Goal: Transaction & Acquisition: Download file/media

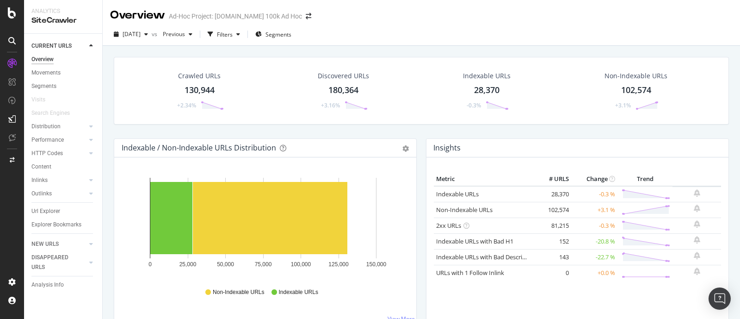
click at [193, 95] on div "130,944" at bounding box center [200, 90] width 30 height 12
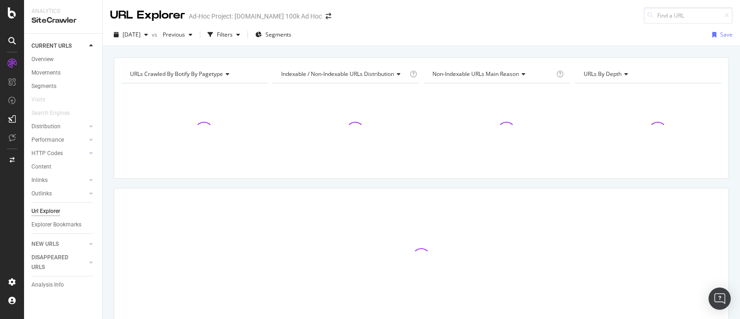
scroll to position [39, 0]
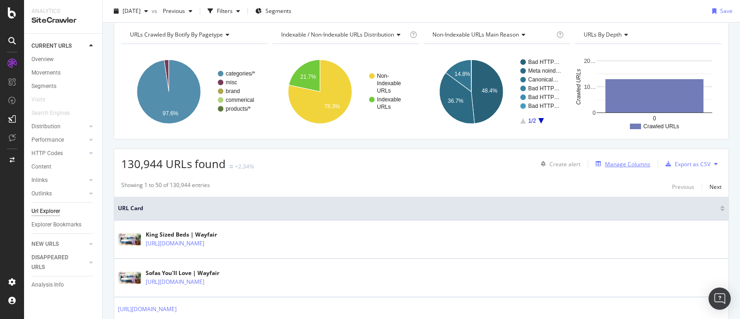
click at [620, 166] on div "Manage Columns" at bounding box center [627, 164] width 45 height 8
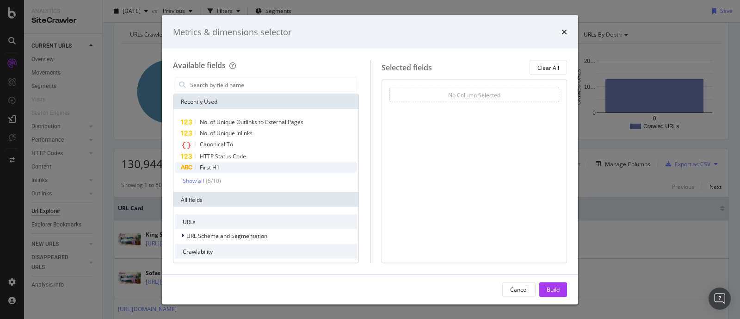
click at [210, 168] on span "First H1" at bounding box center [210, 167] width 20 height 8
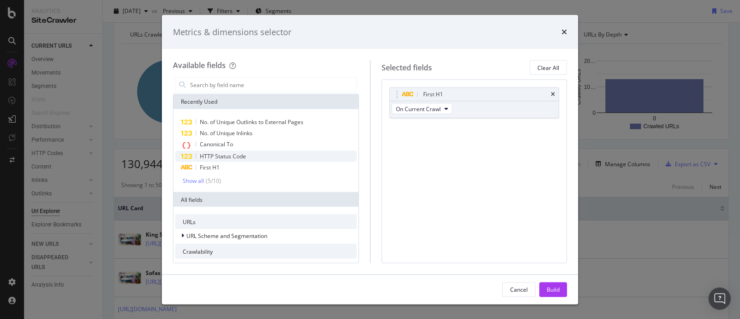
click at [215, 161] on div "HTTP Status Code" at bounding box center [265, 156] width 181 height 11
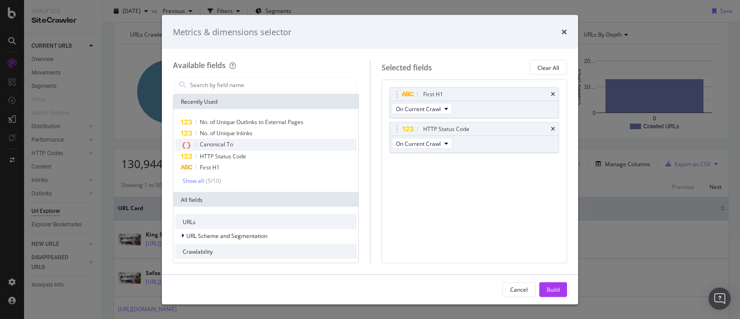
click at [216, 143] on span "Canonical To" at bounding box center [216, 144] width 33 height 8
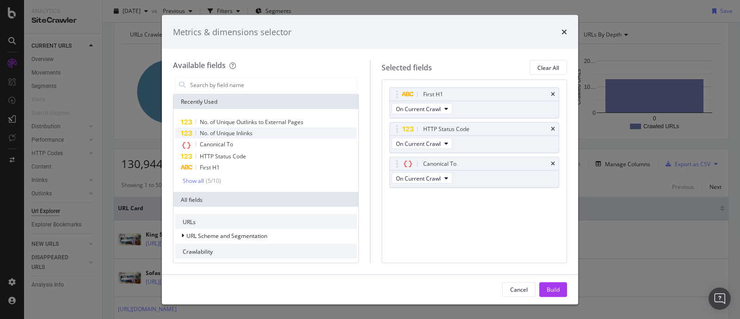
click at [224, 134] on span "No. of Unique Inlinks" at bounding box center [226, 133] width 53 height 8
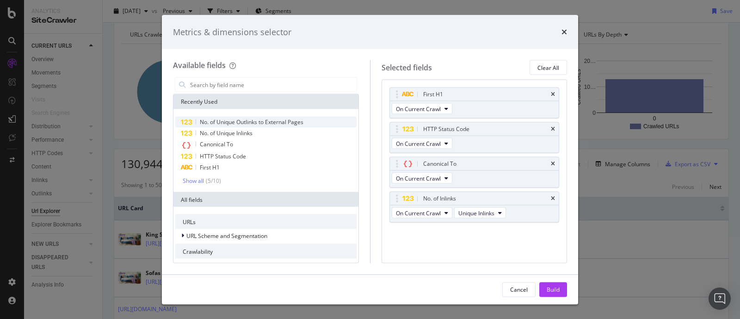
click at [234, 121] on span "No. of Unique Outlinks to External Pages" at bounding box center [252, 122] width 104 height 8
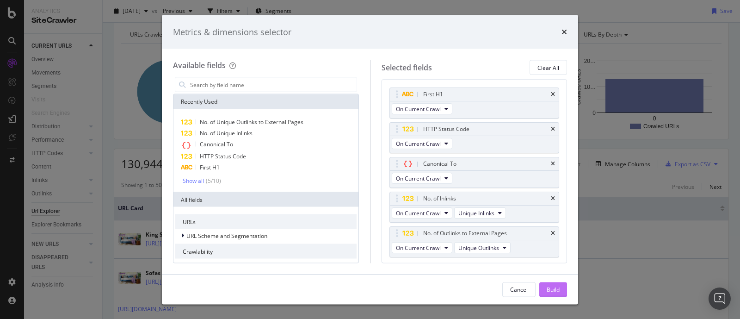
click at [555, 288] on div "Build" at bounding box center [553, 289] width 13 height 8
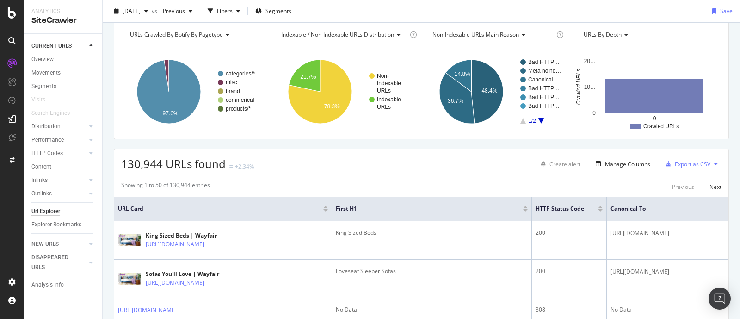
click at [682, 160] on div "Export as CSV" at bounding box center [693, 164] width 36 height 8
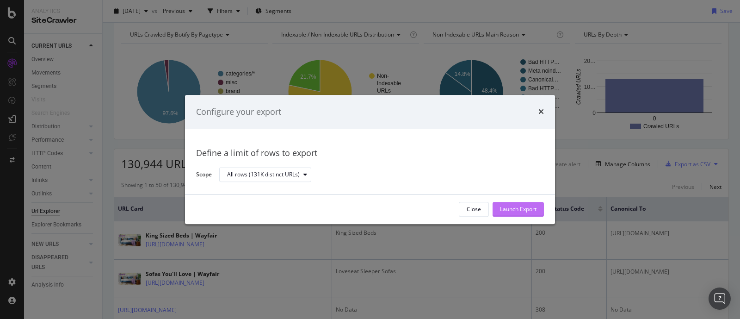
click at [518, 206] on div "Launch Export" at bounding box center [518, 209] width 37 height 8
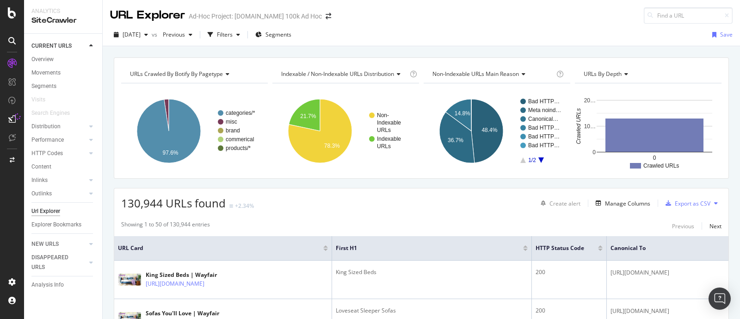
click at [489, 71] on span "Non-Indexable URLs Main Reason" at bounding box center [476, 74] width 87 height 8
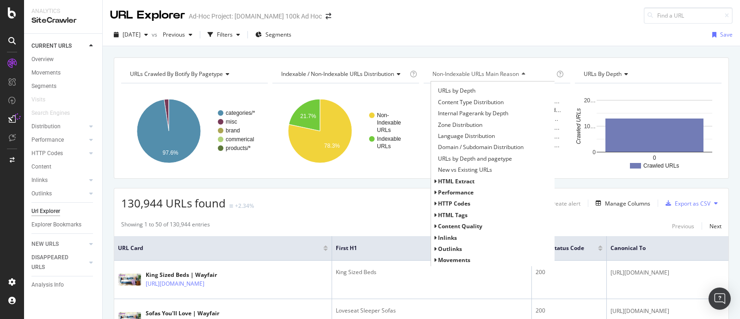
scroll to position [52, 0]
click at [433, 205] on icon at bounding box center [434, 204] width 3 height 6
click at [460, 217] on span "HTTP Status Codes Distribution" at bounding box center [478, 215] width 80 height 9
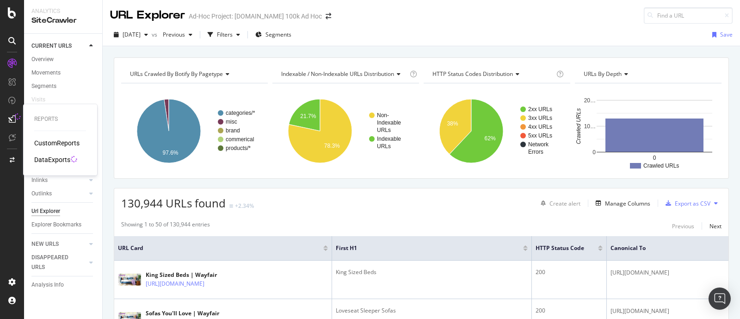
click at [49, 158] on div "DataExports" at bounding box center [52, 159] width 36 height 9
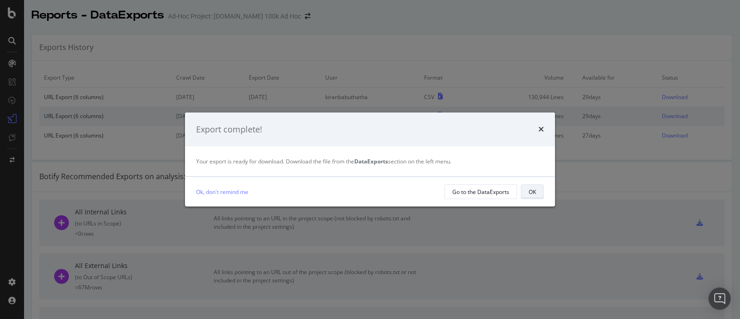
click at [533, 197] on div "OK" at bounding box center [532, 191] width 7 height 13
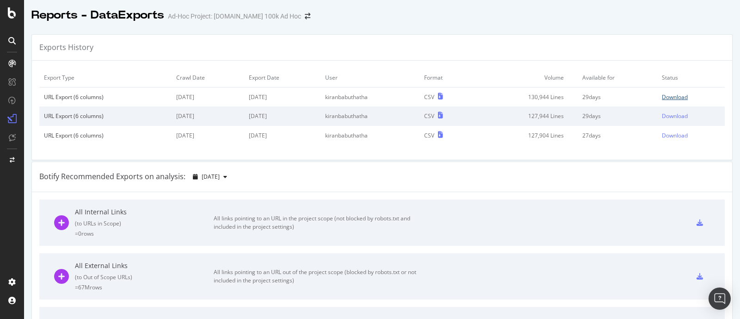
click at [662, 98] on div "Download" at bounding box center [675, 97] width 26 height 8
